Goal: Task Accomplishment & Management: Use online tool/utility

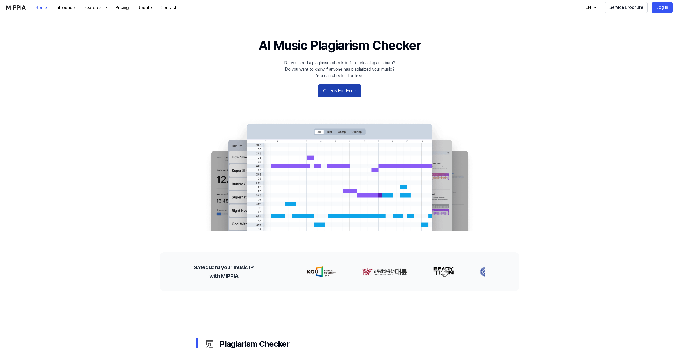
click at [345, 88] on button "Check For Free" at bounding box center [340, 90] width 44 height 13
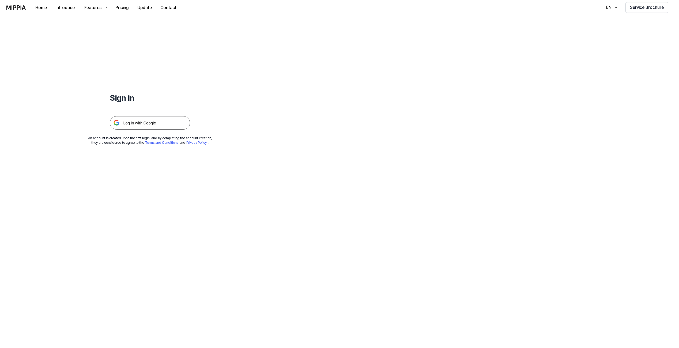
drag, startPoint x: 146, startPoint y: 118, endPoint x: 157, endPoint y: 118, distance: 11.0
click at [146, 118] on img at bounding box center [150, 122] width 80 height 13
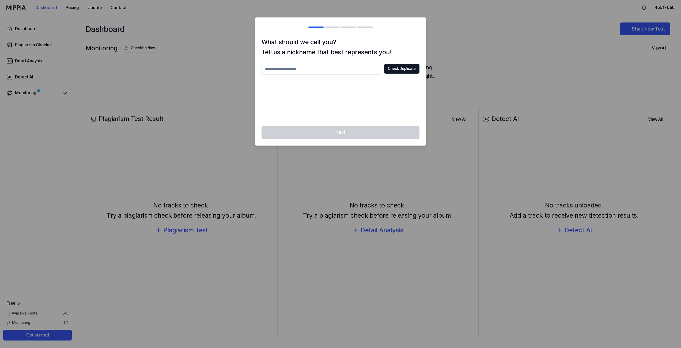
click at [362, 70] on input "text" at bounding box center [322, 69] width 121 height 11
drag, startPoint x: 407, startPoint y: 53, endPoint x: 251, endPoint y: 41, distance: 156.6
click at [251, 41] on body "Dashboard Pricing Update Contact 459f76e0 Dashboard Plagiarism Checker Detail A…" at bounding box center [340, 174] width 681 height 348
click at [259, 57] on div "What should we call you? Tell us a nickname that best represents you! Check Dup…" at bounding box center [340, 81] width 171 height 89
click at [279, 69] on input "text" at bounding box center [322, 69] width 121 height 11
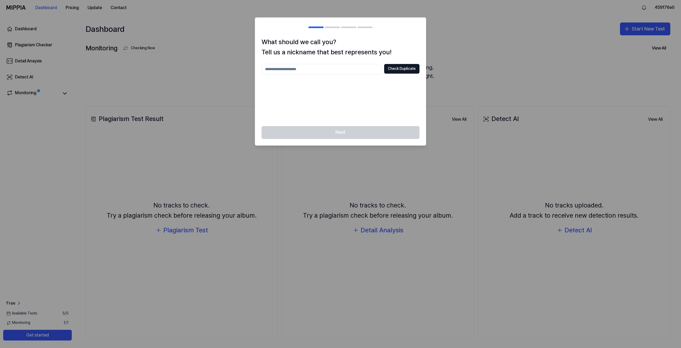
type input "*"
type input "********"
drag, startPoint x: 405, startPoint y: 69, endPoint x: 415, endPoint y: 72, distance: 9.4
click at [406, 69] on button "Check Duplicate" at bounding box center [401, 69] width 35 height 10
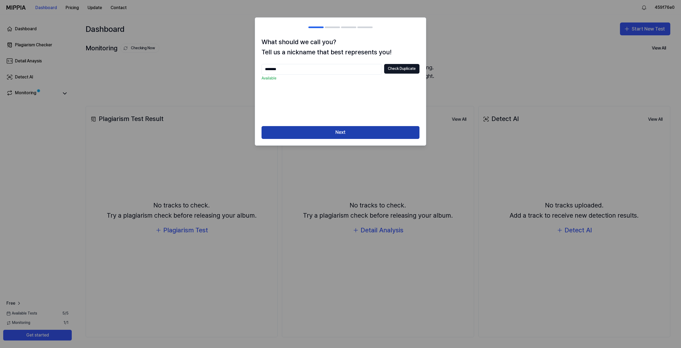
click at [352, 135] on button "Next" at bounding box center [341, 132] width 158 height 13
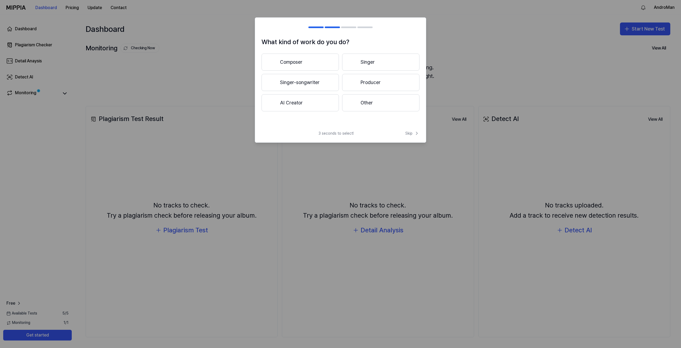
drag, startPoint x: 323, startPoint y: 60, endPoint x: 296, endPoint y: 62, distance: 26.9
click at [270, 62] on button "Composer" at bounding box center [300, 62] width 77 height 17
click at [411, 136] on div "3 seconds to select! Skip" at bounding box center [340, 137] width 171 height 12
click at [413, 135] on span "Skip" at bounding box center [412, 133] width 14 height 5
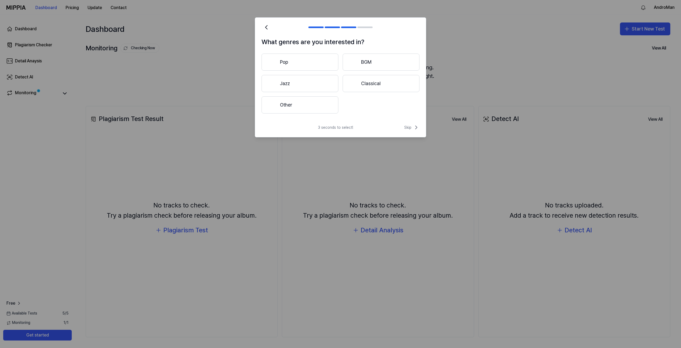
click at [310, 107] on button "Other" at bounding box center [300, 104] width 77 height 17
click at [414, 126] on icon at bounding box center [416, 127] width 6 height 6
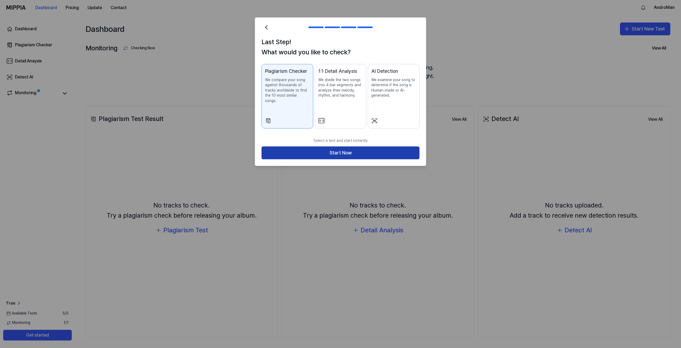
click at [364, 148] on button "Start Now" at bounding box center [341, 152] width 158 height 13
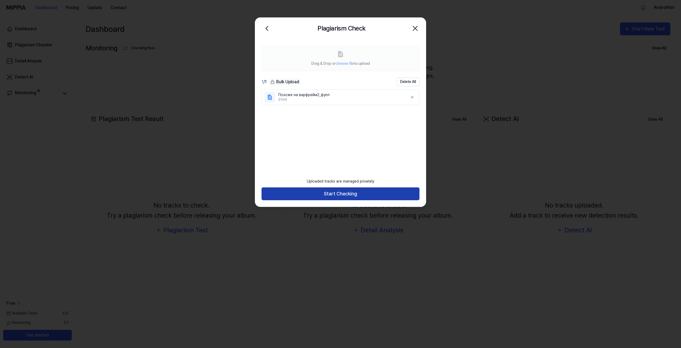
click at [373, 193] on button "Start Checking" at bounding box center [341, 193] width 158 height 13
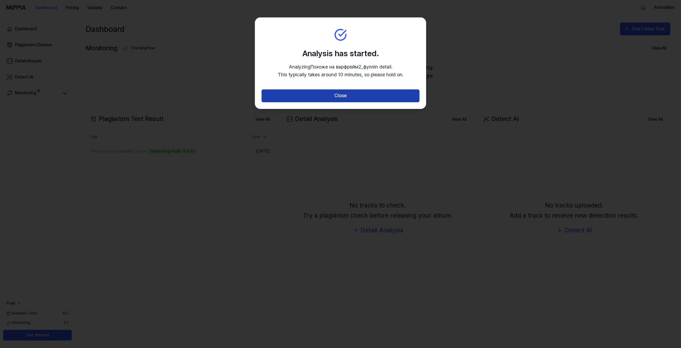
click at [384, 89] on button "Close" at bounding box center [341, 95] width 158 height 13
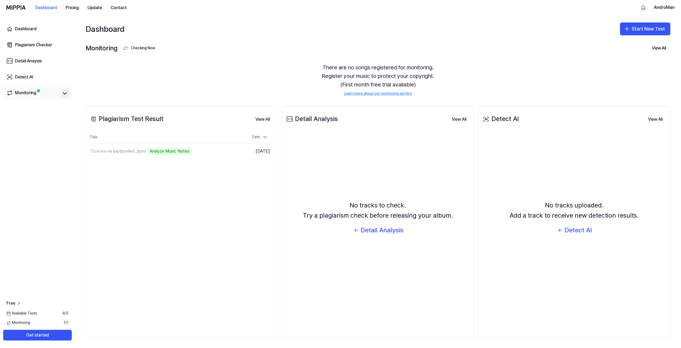
click at [63, 93] on icon at bounding box center [65, 93] width 6 height 6
click at [63, 92] on icon at bounding box center [65, 93] width 6 height 6
click at [215, 153] on td "Похоже на варфрейм2_фулл Analyze Music Notes Go to Results" at bounding box center [158, 151] width 139 height 15
click at [211, 152] on button "Go to Results" at bounding box center [213, 151] width 29 height 9
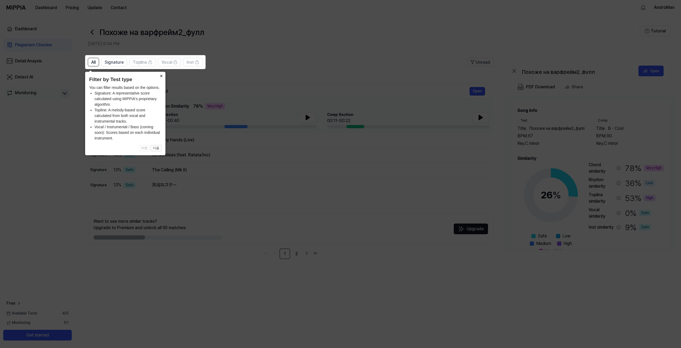
click at [160, 74] on button "×" at bounding box center [161, 75] width 9 height 7
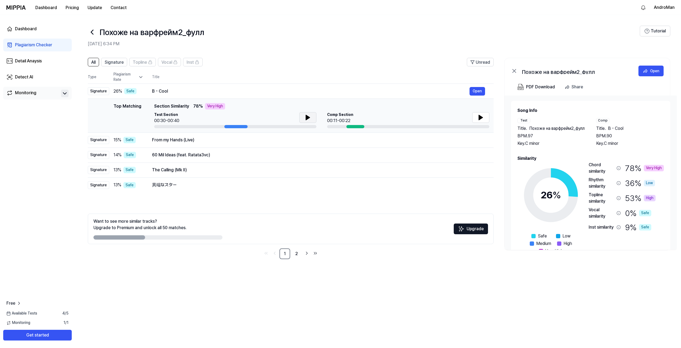
click at [306, 118] on icon at bounding box center [308, 117] width 4 height 5
click at [228, 126] on div at bounding box center [235, 126] width 23 height 3
click at [233, 128] on div at bounding box center [235, 126] width 23 height 3
drag, startPoint x: 234, startPoint y: 127, endPoint x: 216, endPoint y: 128, distance: 17.4
click at [218, 129] on td "Top Matching Top Matching Section Similarity 78 % Very High Test Section 00:40/…" at bounding box center [291, 116] width 406 height 34
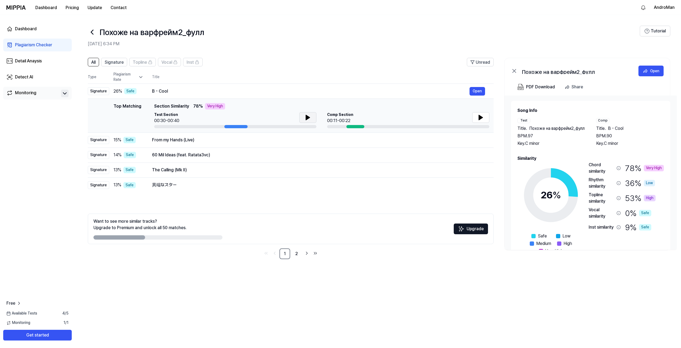
drag, startPoint x: 227, startPoint y: 127, endPoint x: 213, endPoint y: 128, distance: 14.2
click at [212, 128] on div at bounding box center [235, 126] width 162 height 3
click at [302, 115] on button at bounding box center [307, 117] width 17 height 11
click at [312, 116] on button at bounding box center [307, 117] width 17 height 11
click at [484, 119] on button at bounding box center [480, 117] width 17 height 11
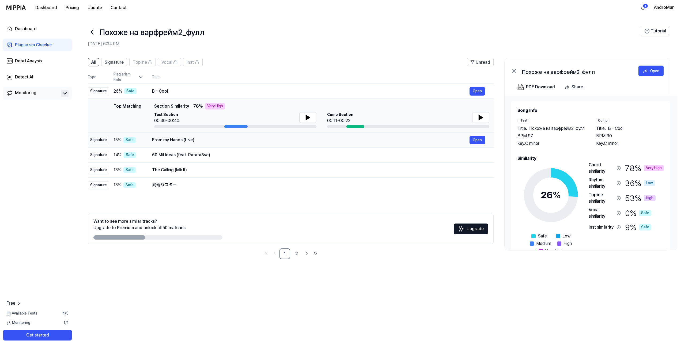
click at [389, 138] on div "From my Hands (Live)" at bounding box center [311, 140] width 318 height 6
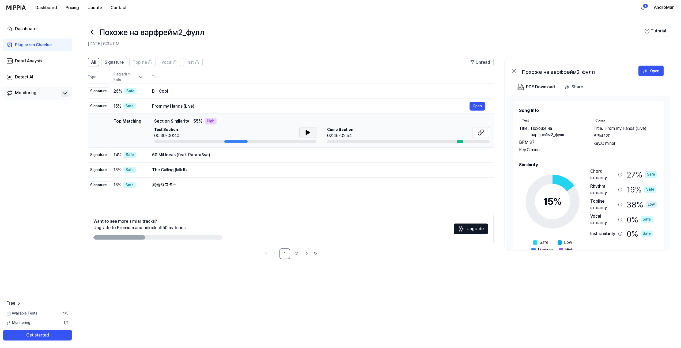
click at [311, 132] on icon at bounding box center [308, 132] width 6 height 6
click at [311, 131] on button at bounding box center [307, 132] width 17 height 11
drag, startPoint x: 444, startPoint y: 135, endPoint x: 435, endPoint y: 134, distance: 8.9
click at [442, 135] on div "Comp Section 02:46-02:54" at bounding box center [408, 133] width 162 height 12
click at [334, 130] on span "Comp Section" at bounding box center [340, 129] width 26 height 5
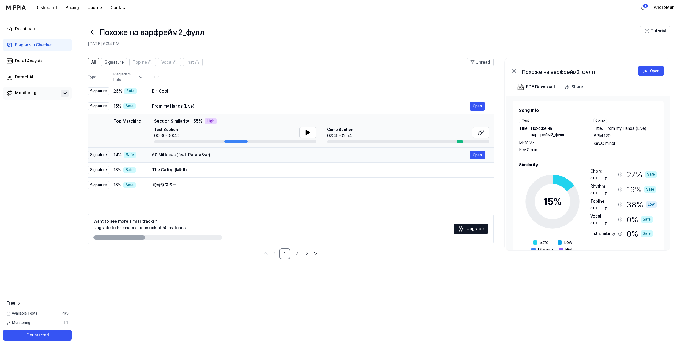
click at [255, 157] on div "60 Mil Ideas (feat. Ratata3vc)" at bounding box center [311, 155] width 318 height 6
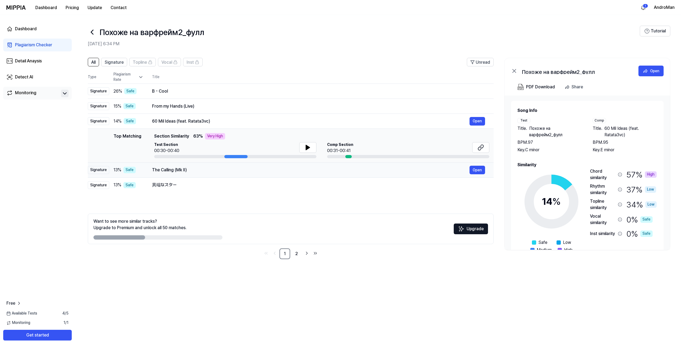
click at [249, 172] on div "The Calling (Mk II)" at bounding box center [311, 170] width 318 height 6
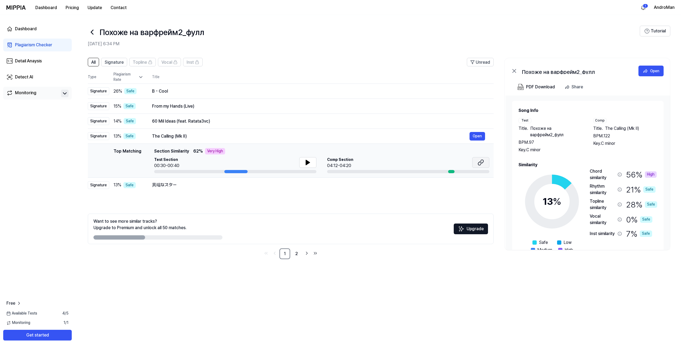
click at [483, 157] on button at bounding box center [480, 162] width 17 height 11
click at [378, 120] on div "60 Mil Ideas (feat. Ratata3vc)" at bounding box center [311, 121] width 318 height 6
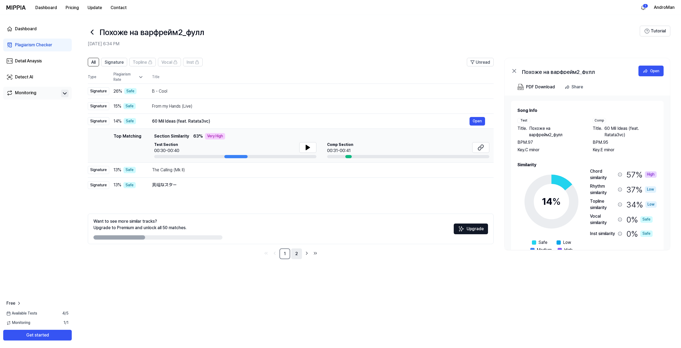
click at [296, 251] on link "2" at bounding box center [296, 254] width 11 height 11
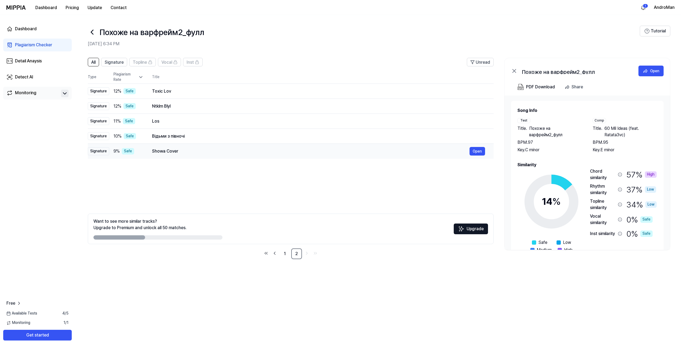
click at [218, 154] on div "Showa Cover" at bounding box center [311, 151] width 318 height 6
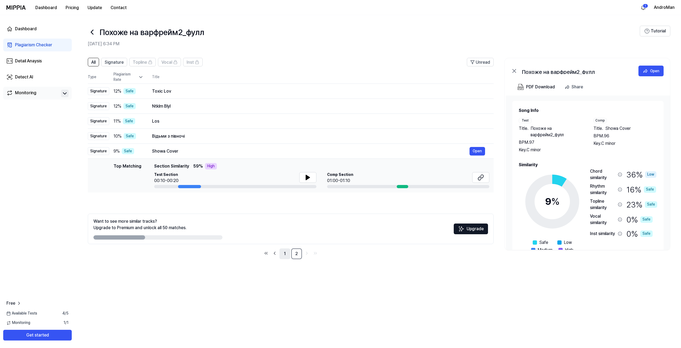
click at [285, 254] on link "1" at bounding box center [285, 254] width 11 height 11
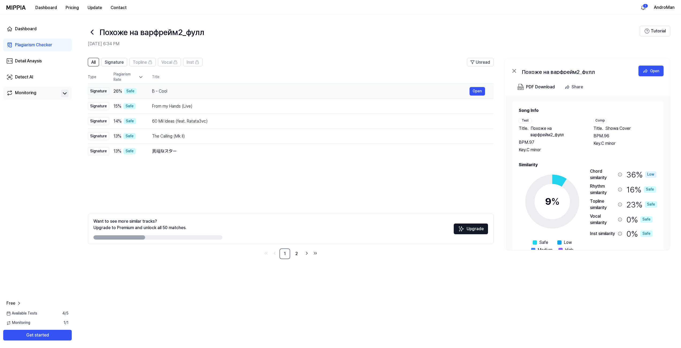
click at [246, 95] on div "B - Cool Open" at bounding box center [318, 91] width 333 height 9
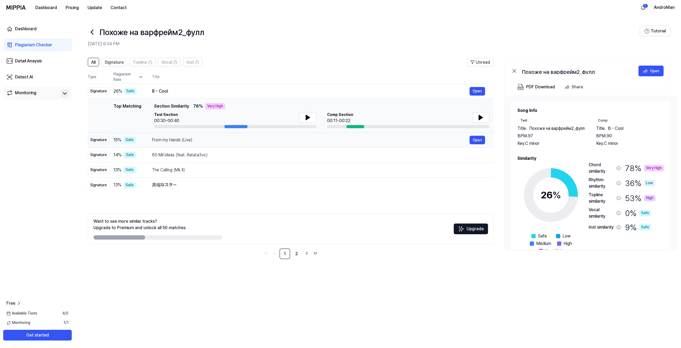
click at [218, 140] on div "From my Hands (Live)" at bounding box center [311, 140] width 318 height 6
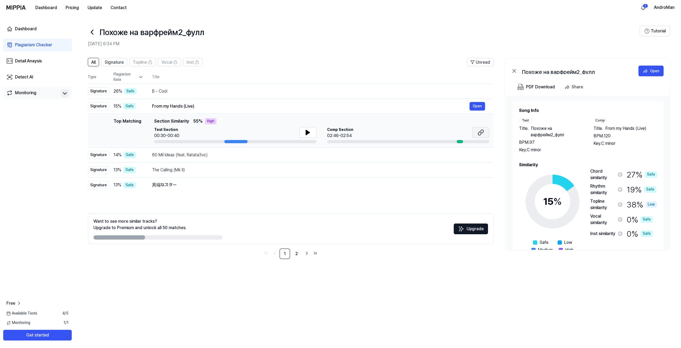
click at [482, 134] on icon at bounding box center [481, 132] width 6 height 6
click at [326, 155] on div "60 Mil Ideas (feat. Ratata3vc)" at bounding box center [311, 155] width 318 height 6
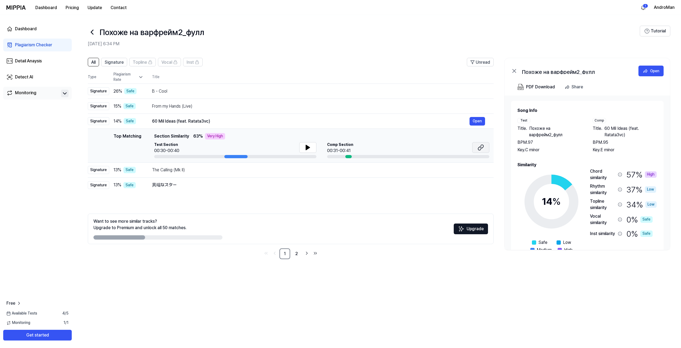
click at [485, 145] on button at bounding box center [480, 147] width 17 height 11
click at [118, 64] on span "Signature" at bounding box center [114, 62] width 19 height 6
click at [192, 64] on span "Inst" at bounding box center [190, 62] width 7 height 6
drag, startPoint x: 217, startPoint y: 97, endPoint x: 220, endPoint y: 93, distance: 5.6
click at [217, 96] on td "B - Cool Open" at bounding box center [319, 91] width 350 height 15
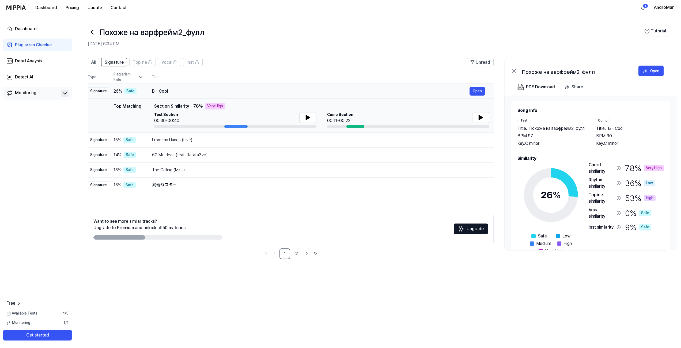
click at [222, 91] on div "B - Cool" at bounding box center [311, 91] width 318 height 6
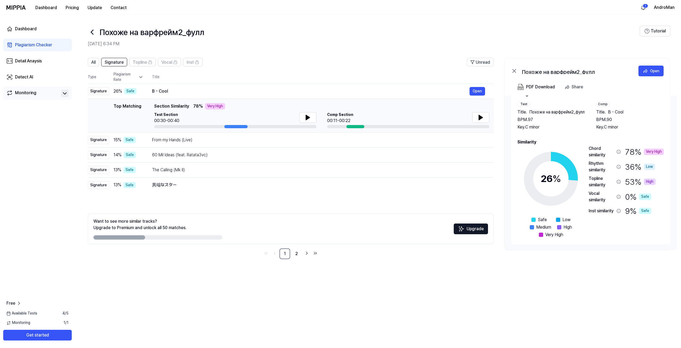
scroll to position [23, 0]
drag, startPoint x: 588, startPoint y: 177, endPoint x: 607, endPoint y: 187, distance: 21.6
click at [607, 187] on div "26 % Safe Low Medium High Very High Chord similarity 78 % Very High Rhythm simi…" at bounding box center [591, 191] width 146 height 93
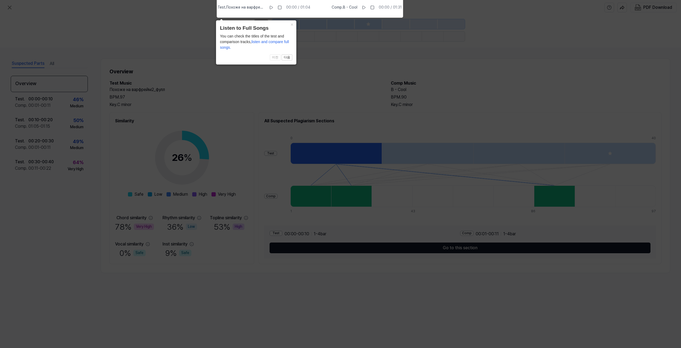
click at [425, 288] on icon at bounding box center [340, 172] width 681 height 351
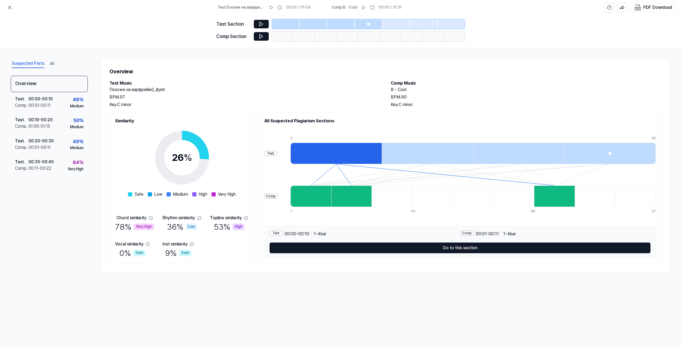
click at [302, 199] on div at bounding box center [311, 196] width 41 height 21
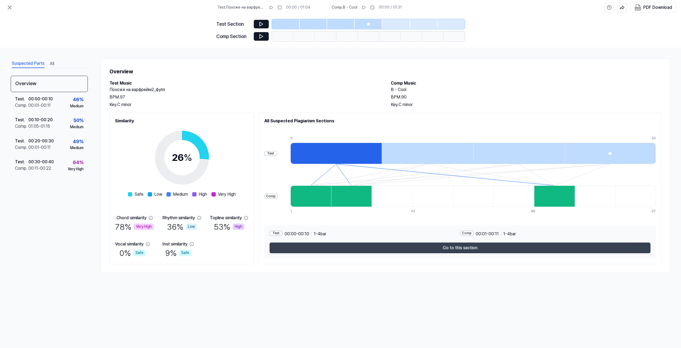
click at [331, 248] on button "Go to this section" at bounding box center [460, 248] width 381 height 11
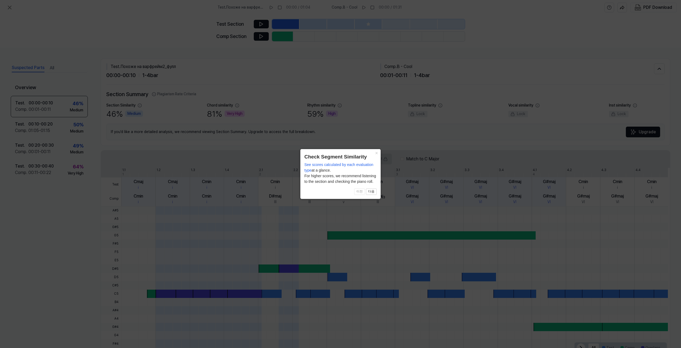
click at [381, 152] on icon at bounding box center [340, 174] width 681 height 348
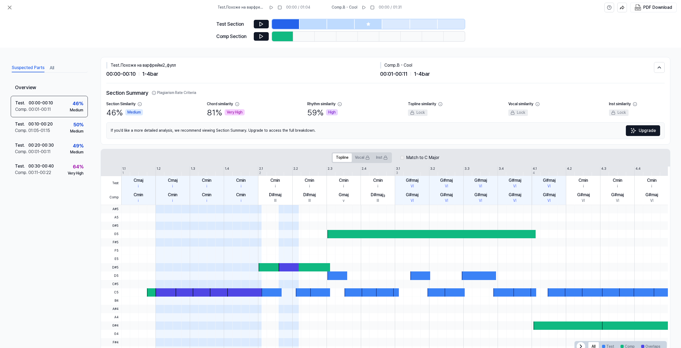
scroll to position [0, 0]
